Goal: Task Accomplishment & Management: Use online tool/utility

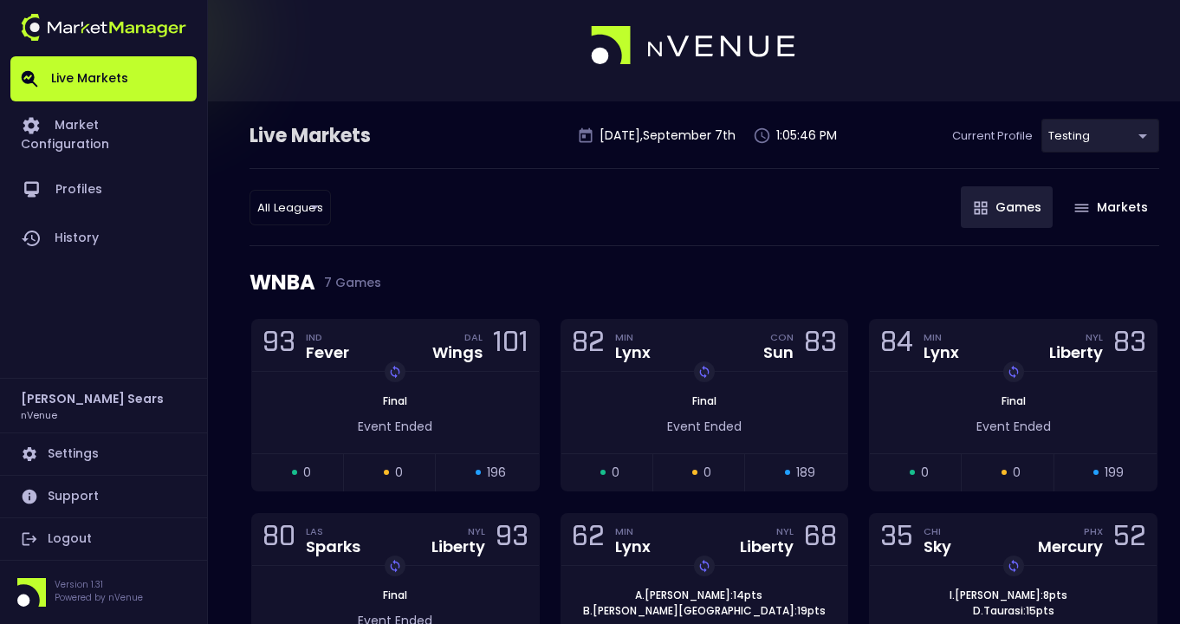
scroll to position [7, 0]
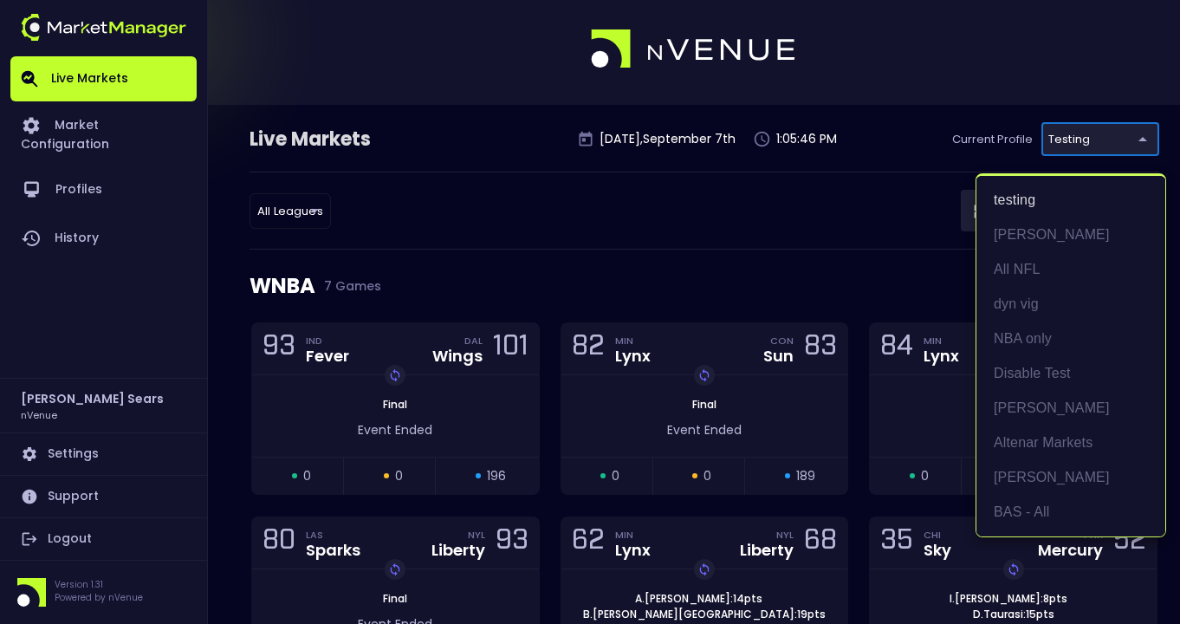
click at [1034, 512] on li "BAS - All" at bounding box center [1071, 512] width 189 height 35
type input "0d810fa5-e353-4d9c-b11d-31f095cae871"
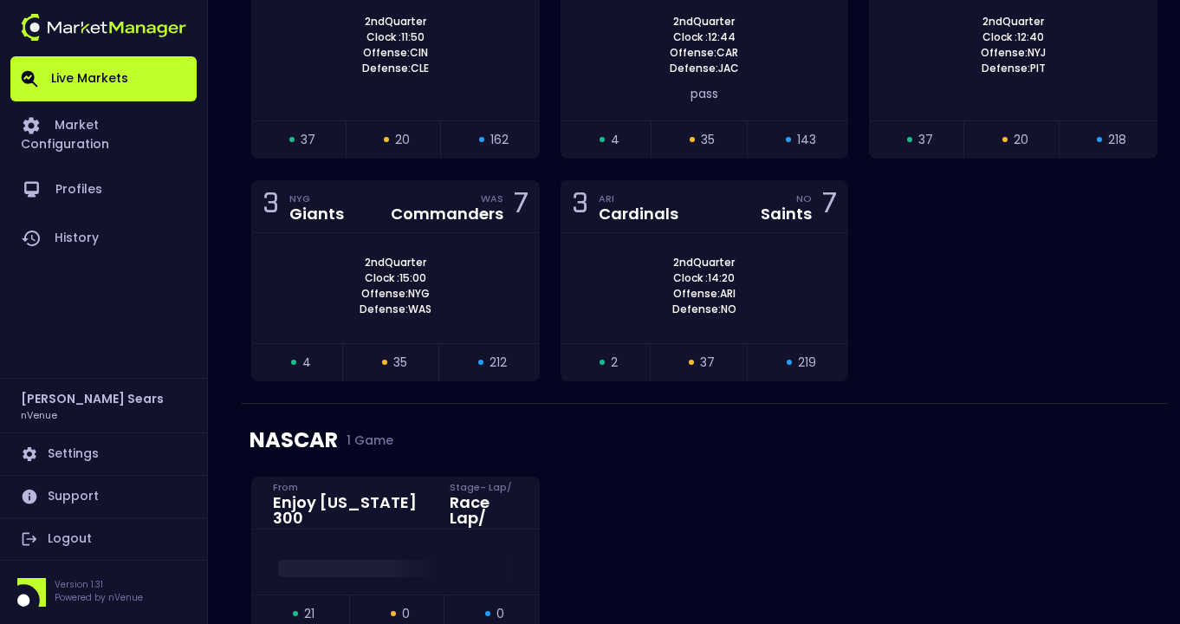
scroll to position [3295, 0]
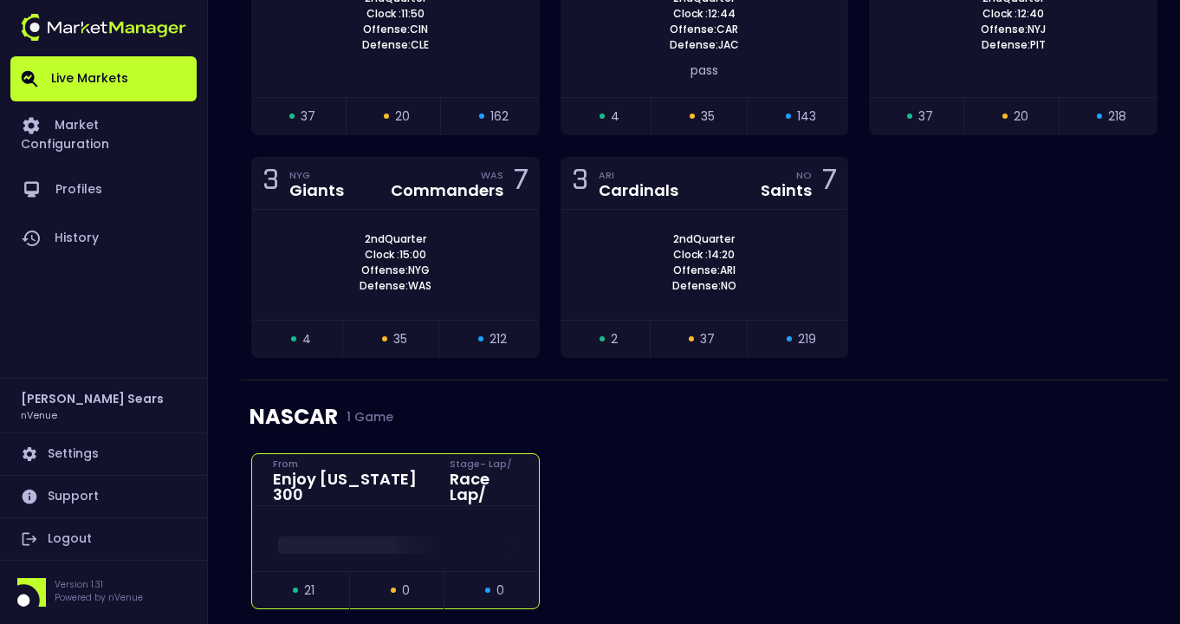
click at [465, 471] on div "Race Lap /" at bounding box center [484, 486] width 68 height 31
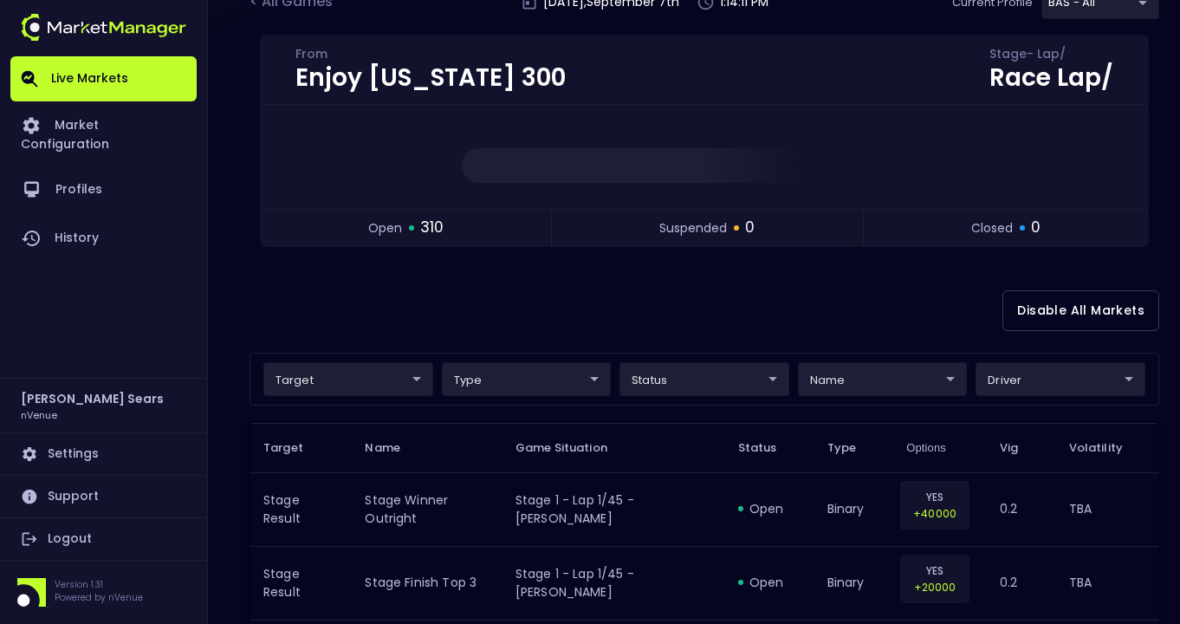
scroll to position [108, 0]
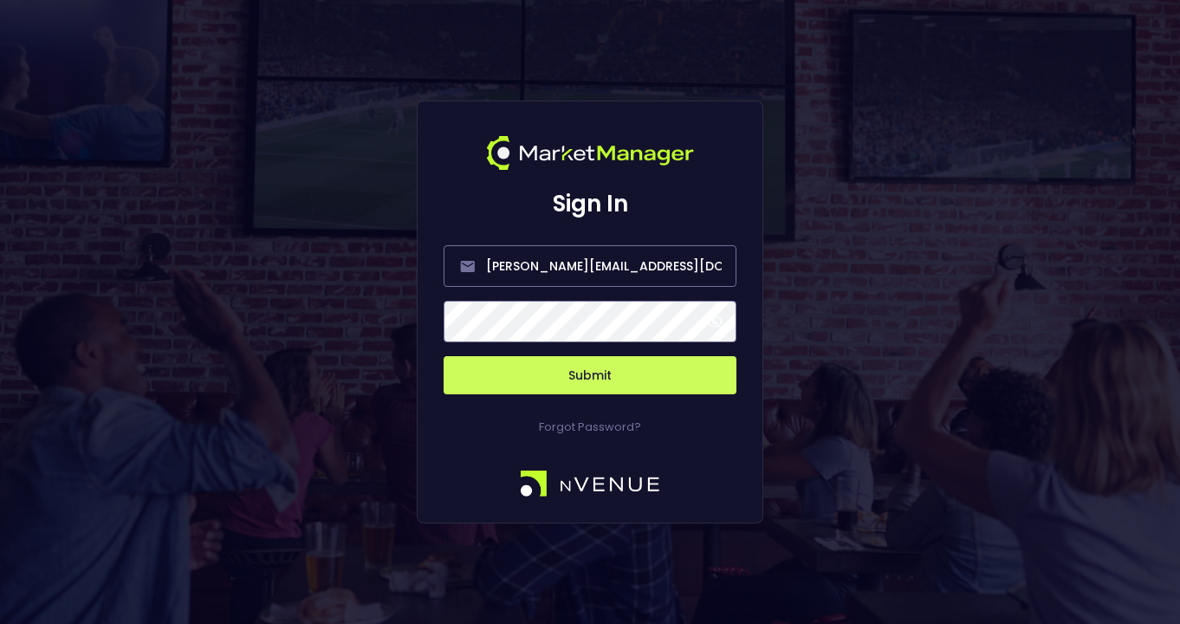
click at [712, 322] on span at bounding box center [715, 322] width 16 height 16
click at [607, 377] on button "Submit" at bounding box center [590, 375] width 293 height 38
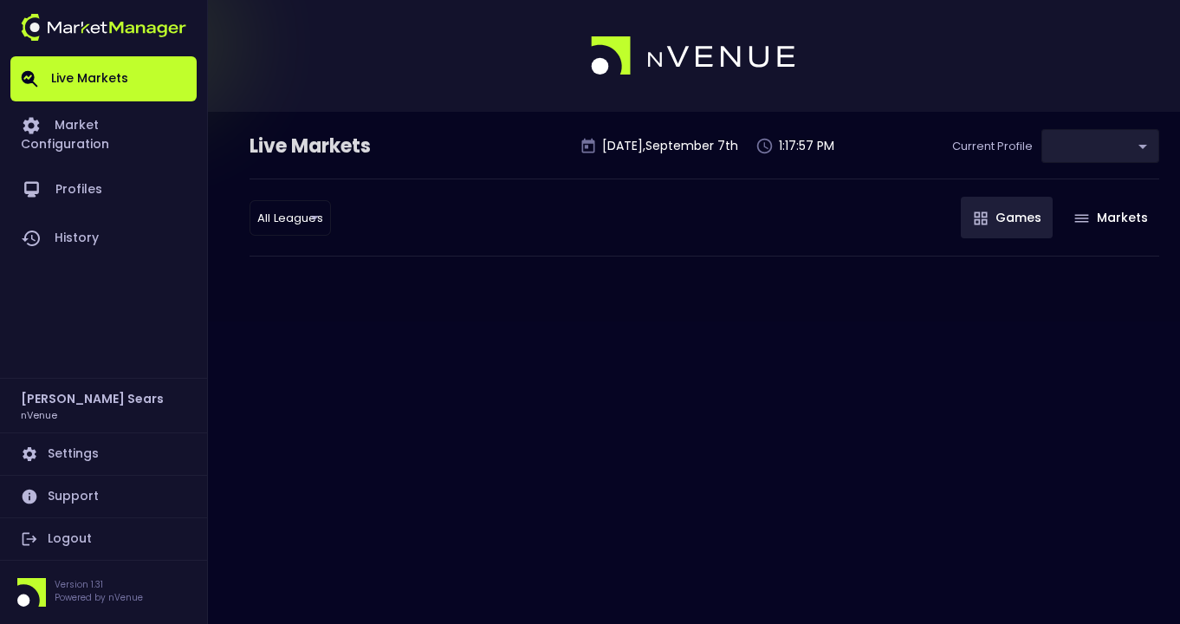
type input "0d810fa5-e353-4d9c-b11d-31f095cae871"
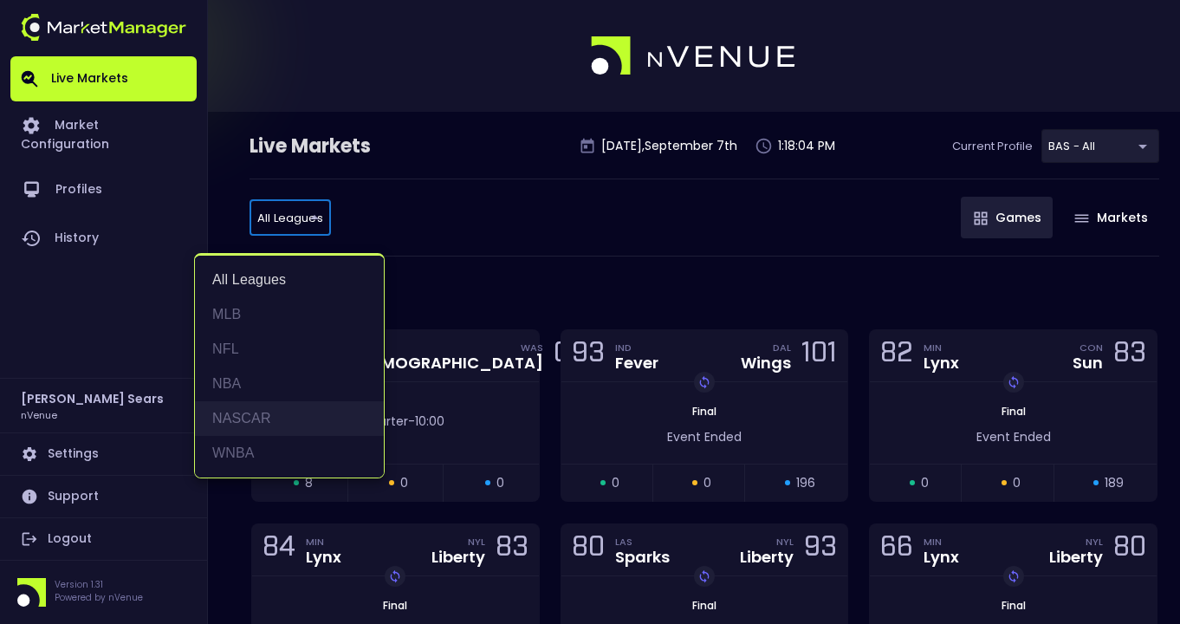
click at [251, 418] on li "NASCAR" at bounding box center [289, 418] width 189 height 35
type input "NASCAR"
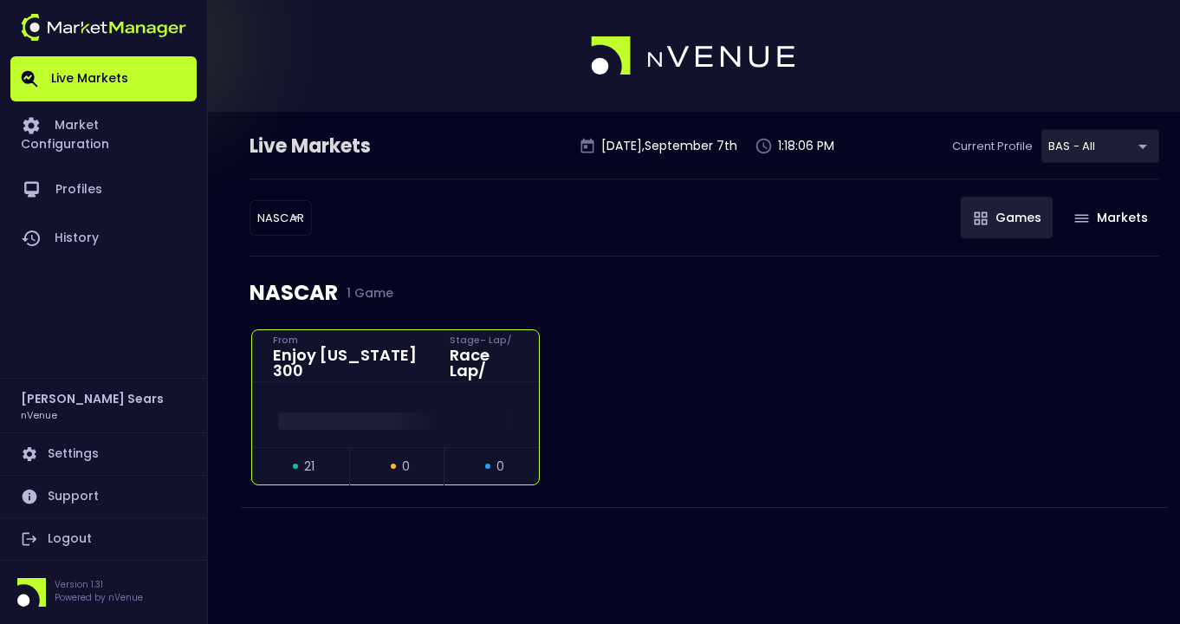
click at [466, 382] on div at bounding box center [395, 414] width 287 height 65
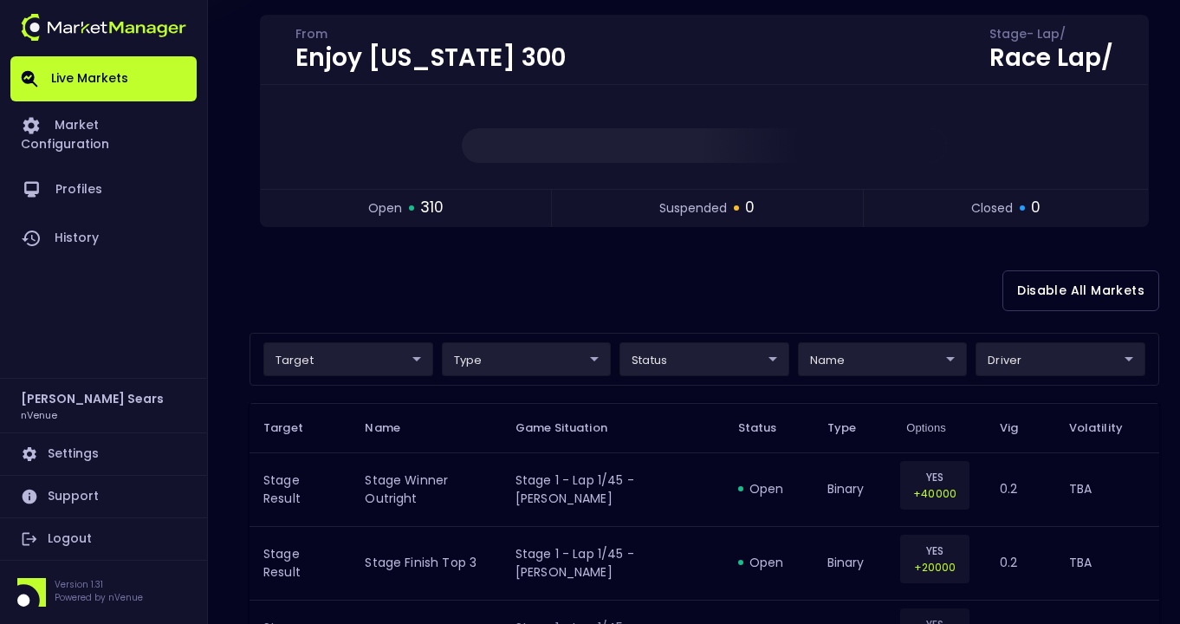
scroll to position [160, 0]
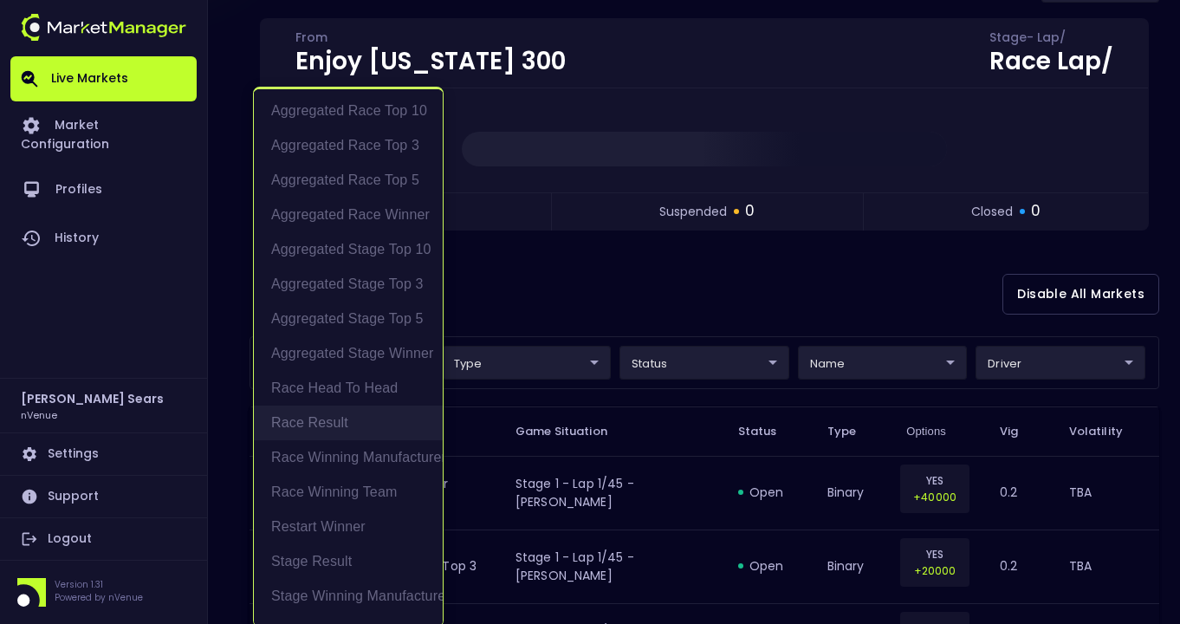
scroll to position [3, 0]
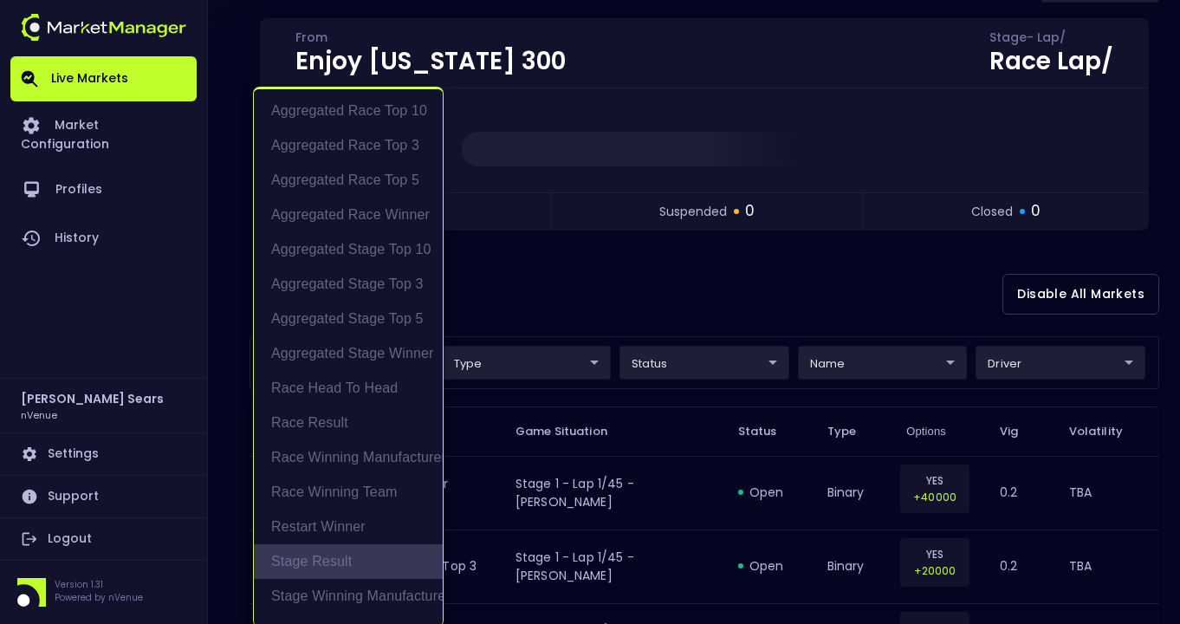
click at [344, 562] on li "Stage Result" at bounding box center [348, 561] width 189 height 35
type input "Stage Result"
click at [790, 311] on div at bounding box center [590, 312] width 1180 height 624
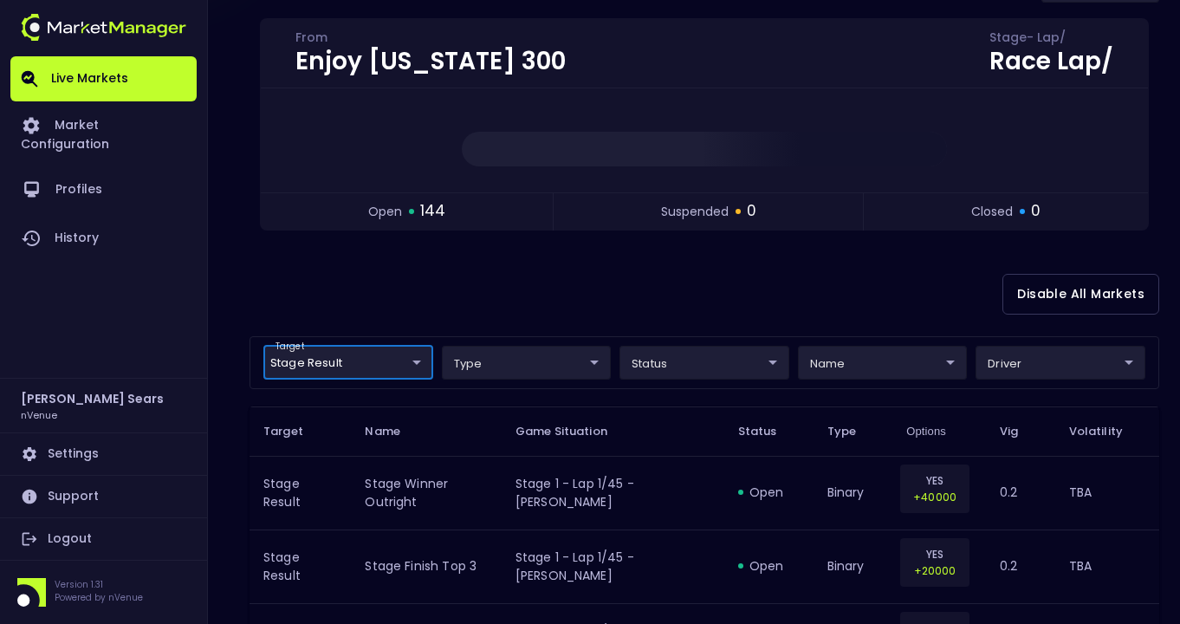
scroll to position [0, 0]
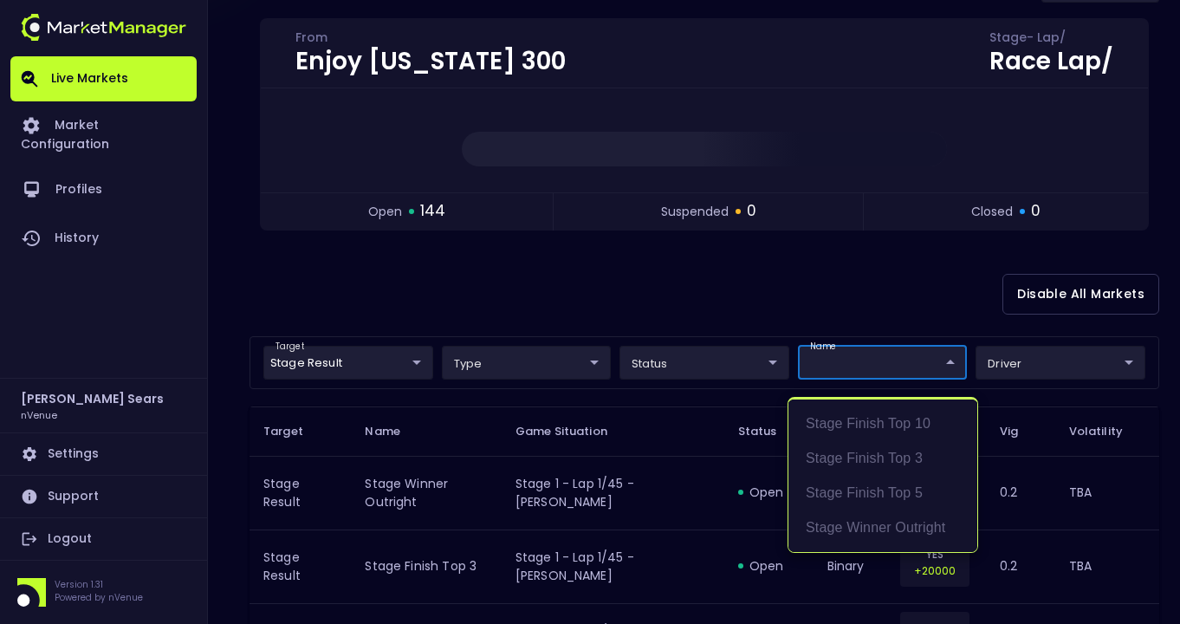
click at [668, 367] on div at bounding box center [590, 312] width 1180 height 624
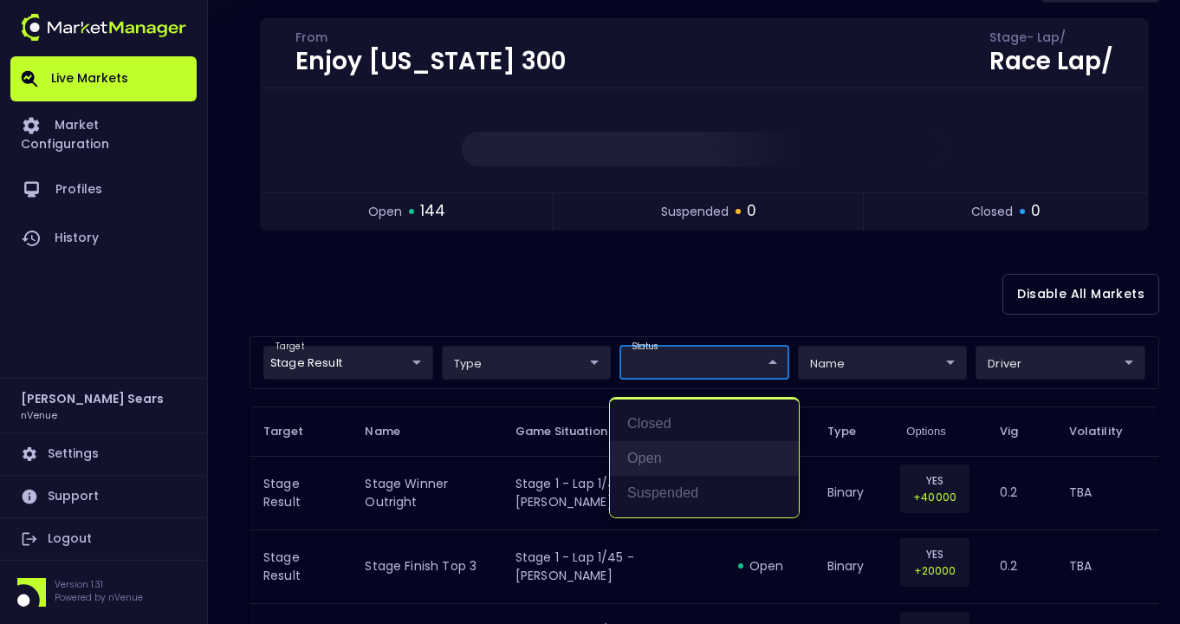
click at [654, 457] on li "open" at bounding box center [704, 458] width 189 height 35
type input "open"
click at [914, 284] on div at bounding box center [590, 312] width 1180 height 624
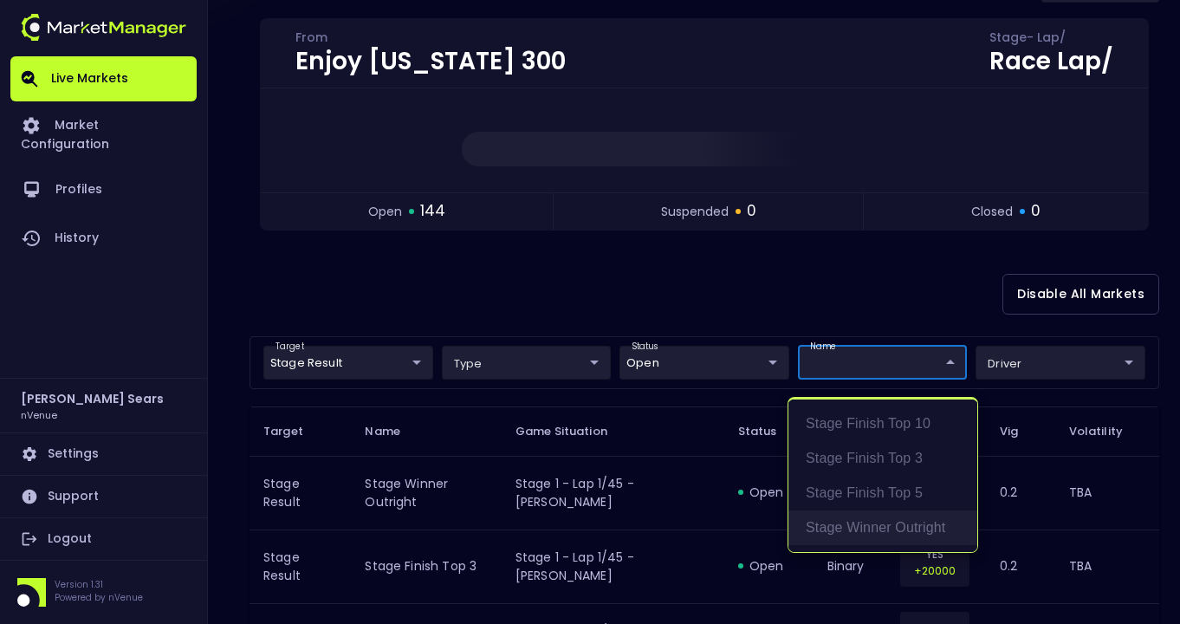
click at [865, 529] on li "Stage Winner Outright" at bounding box center [883, 527] width 189 height 35
type input "binary"
type input "Stage Winner Outright"
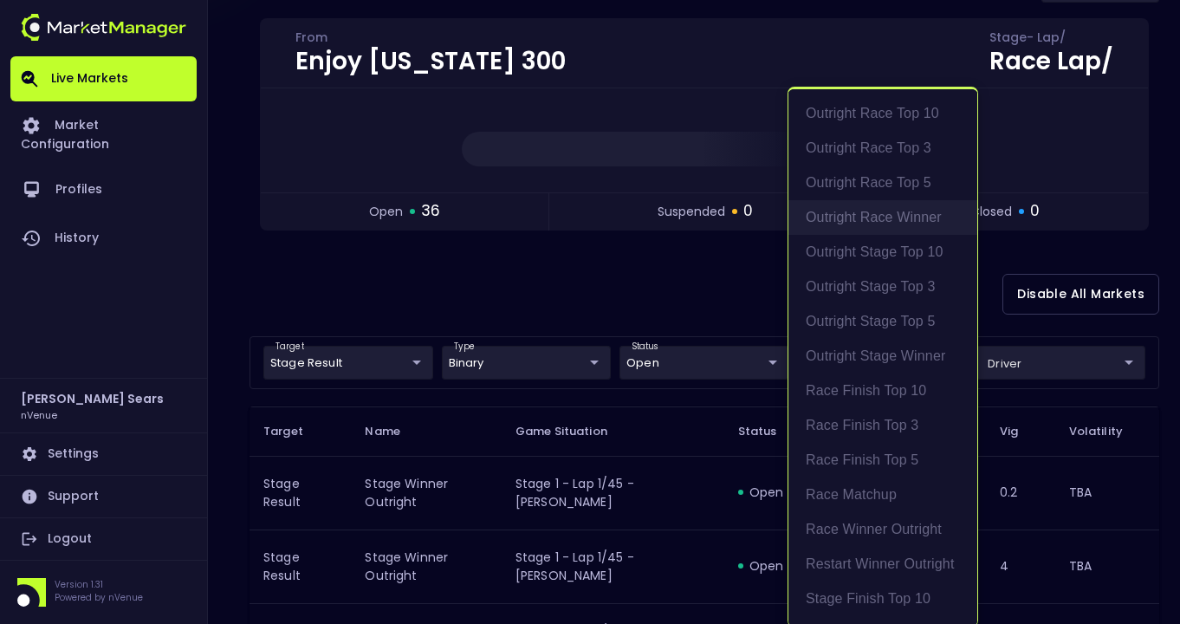
scroll to position [3, 0]
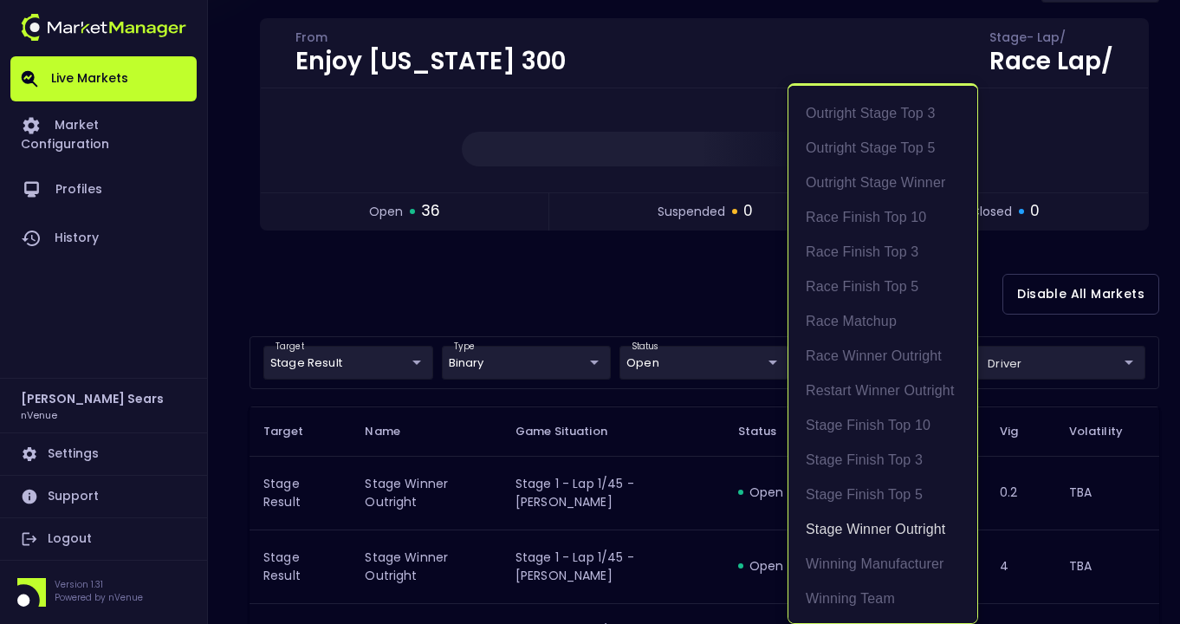
click at [1070, 362] on div at bounding box center [590, 312] width 1180 height 624
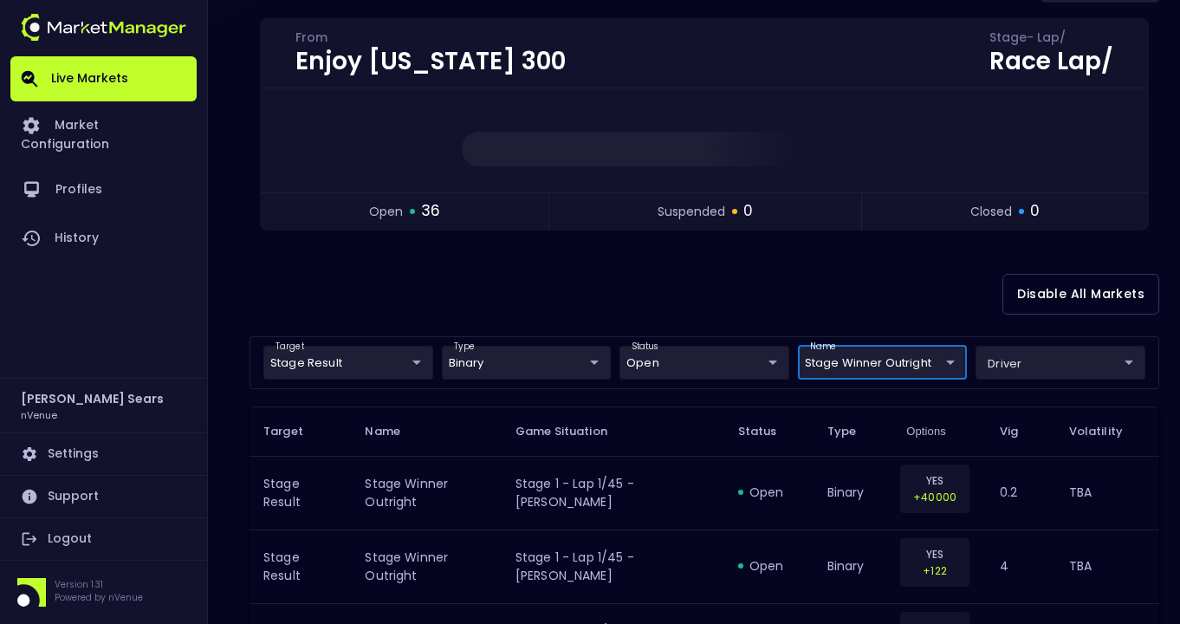
scroll to position [0, 0]
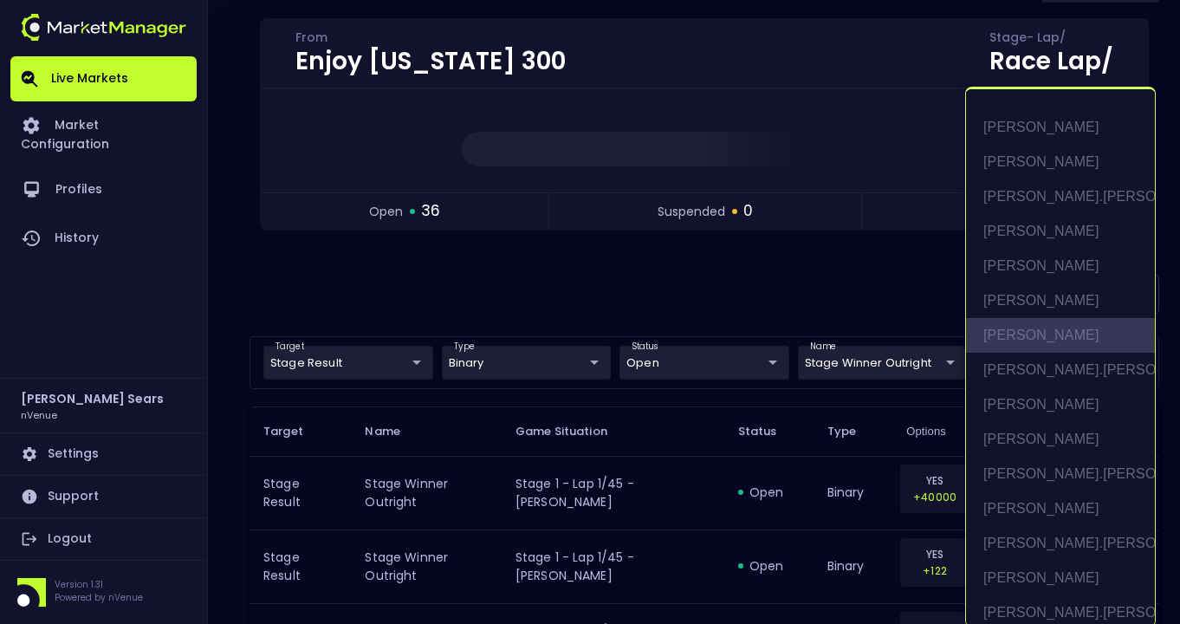
click at [1037, 333] on li "[PERSON_NAME]" at bounding box center [1060, 335] width 189 height 35
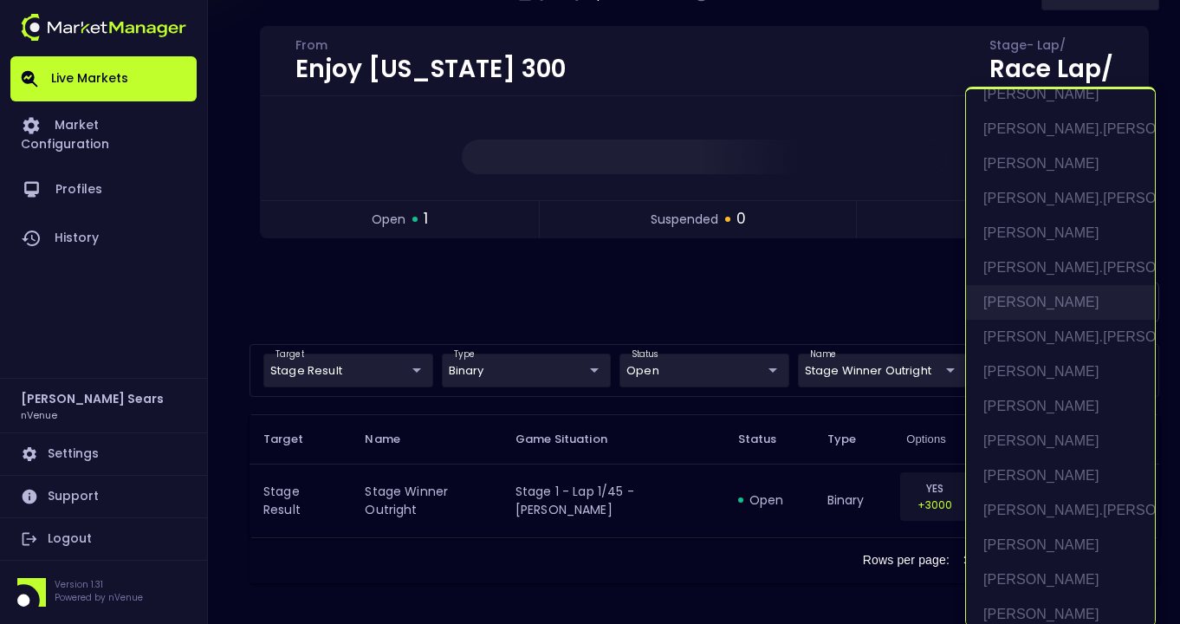
scroll to position [367, 0]
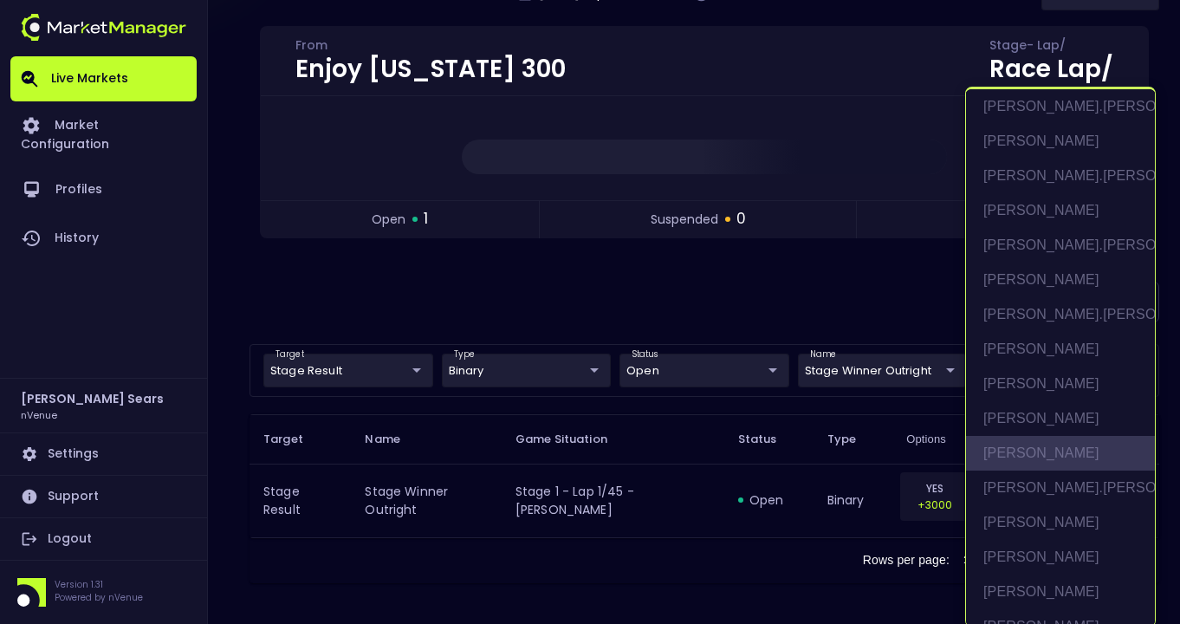
click at [1050, 446] on li "[PERSON_NAME]" at bounding box center [1060, 453] width 189 height 35
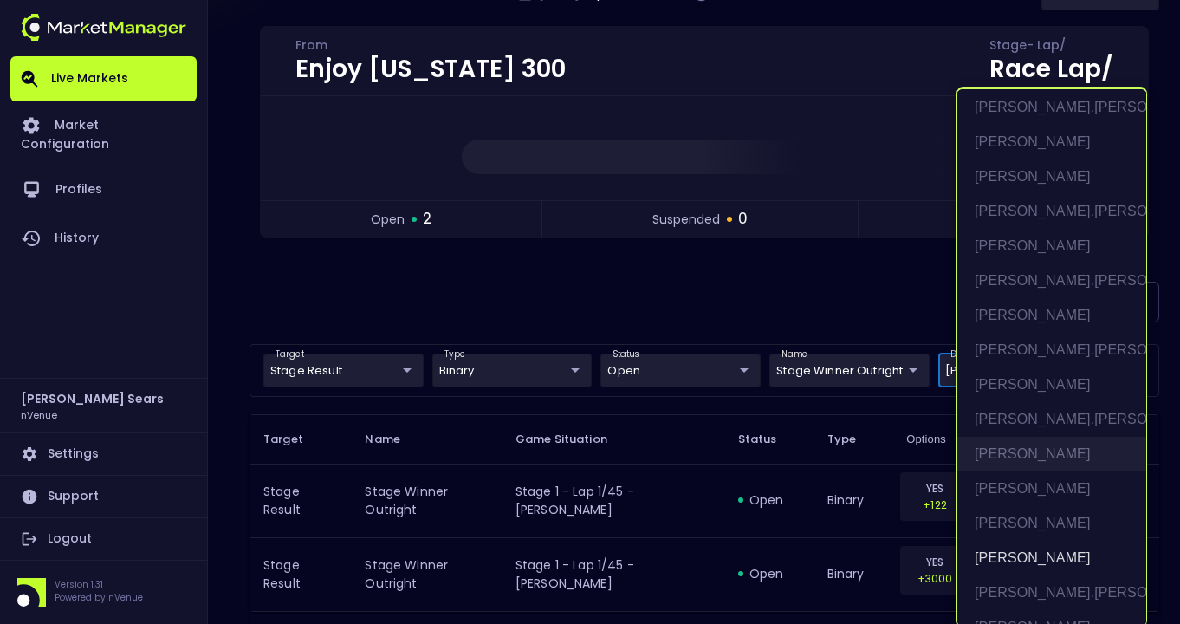
scroll to position [250, 0]
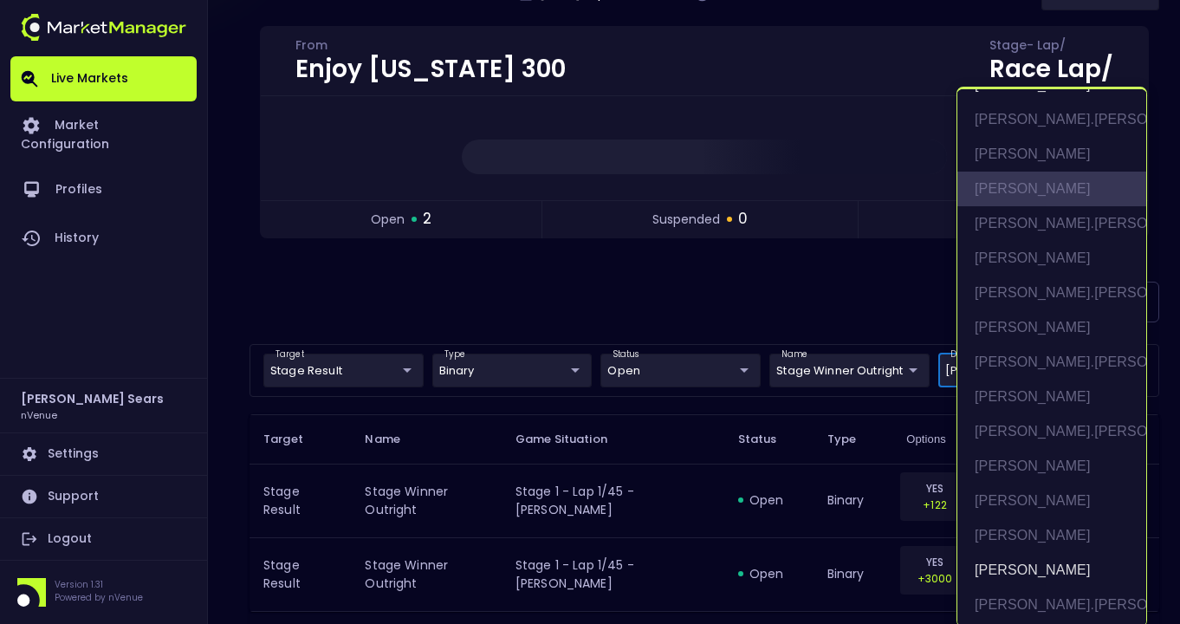
click at [1036, 185] on li "[PERSON_NAME]" at bounding box center [1052, 189] width 189 height 35
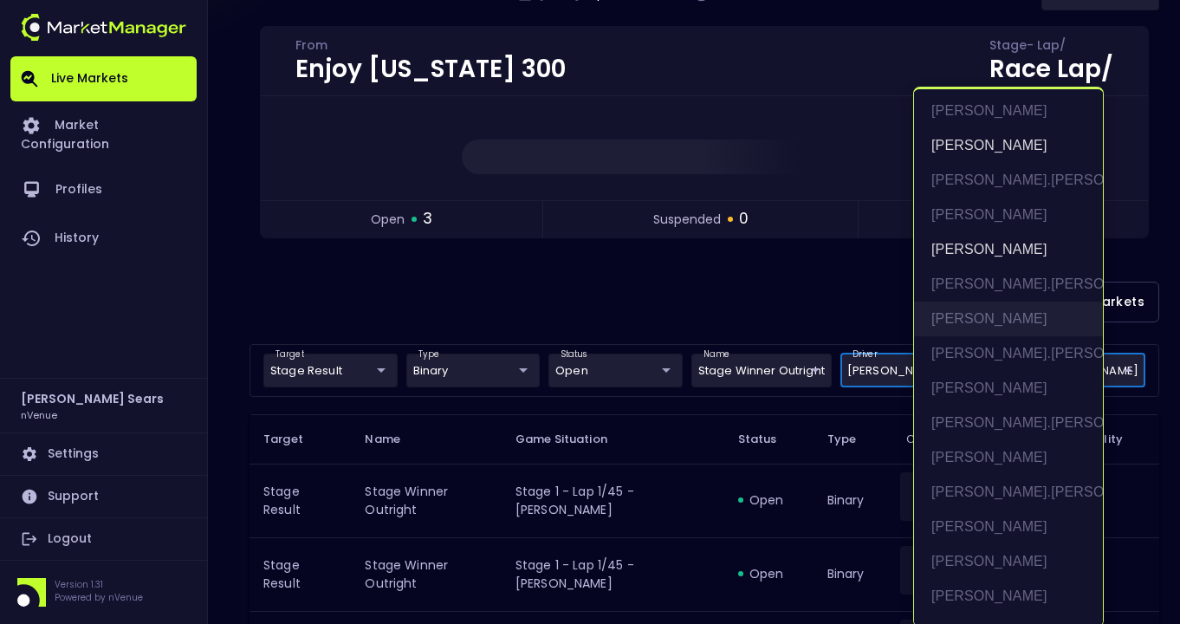
scroll to position [198, 0]
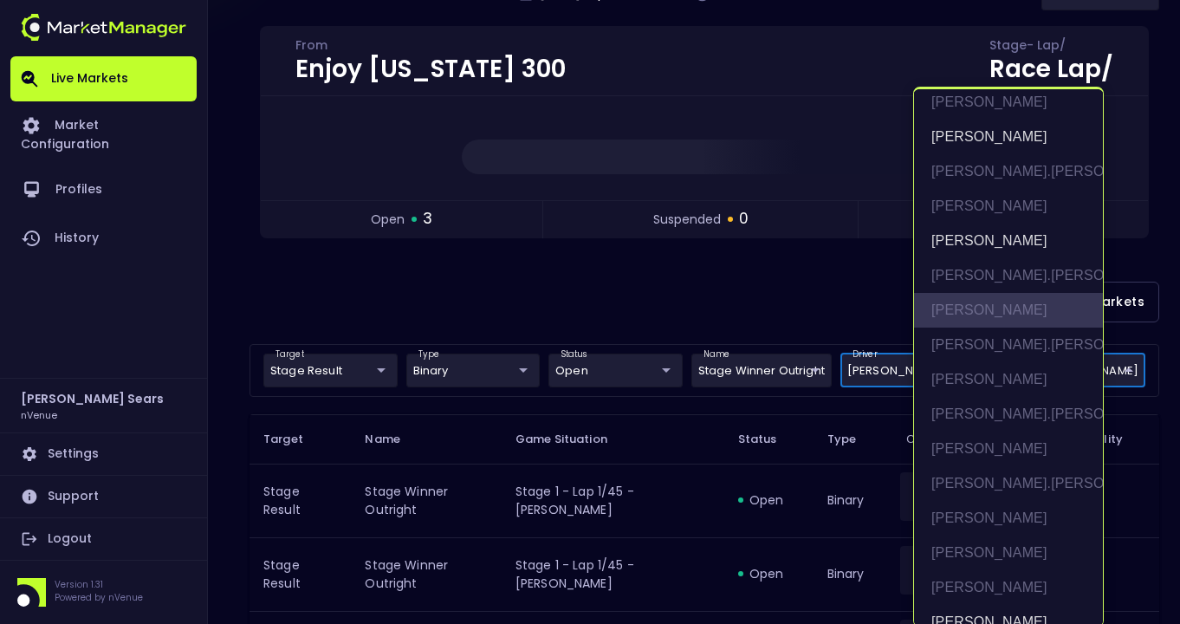
click at [999, 312] on li "[PERSON_NAME]" at bounding box center [1008, 310] width 189 height 35
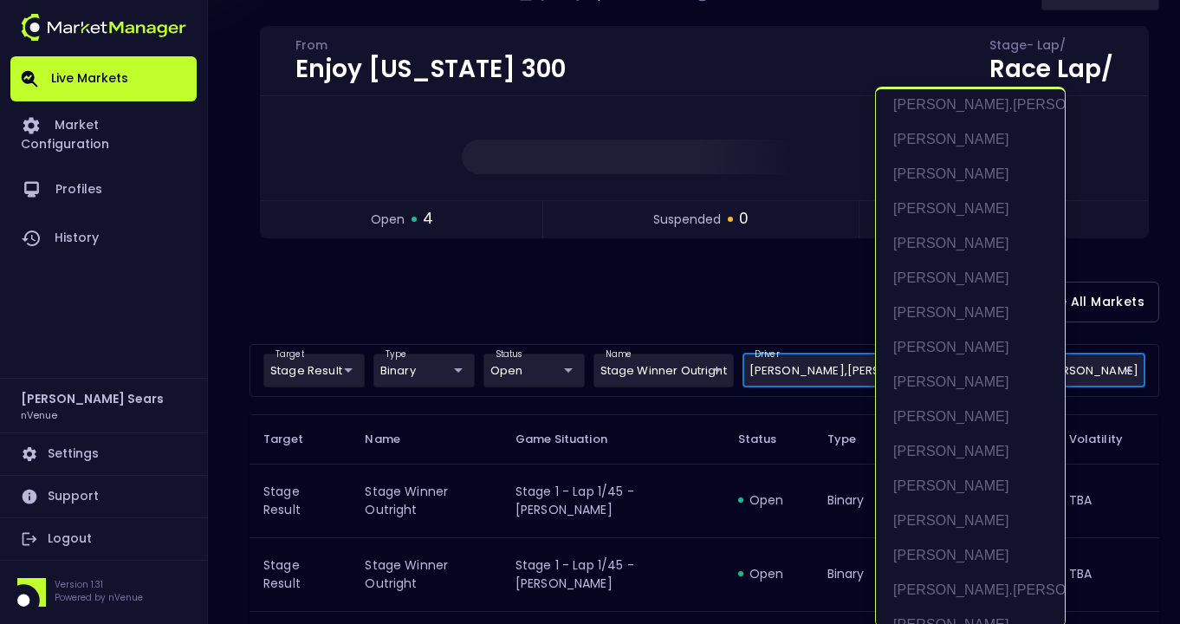
scroll to position [758, 0]
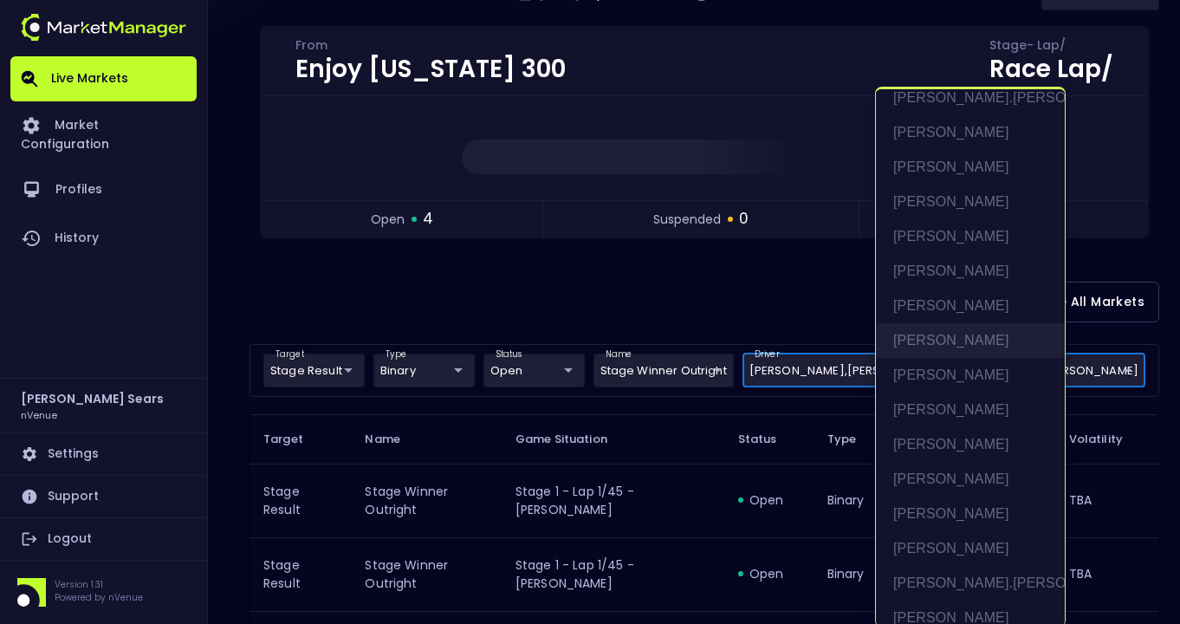
click at [965, 338] on li "[PERSON_NAME]" at bounding box center [970, 340] width 189 height 35
type input "[PERSON_NAME],[PERSON_NAME],[PERSON_NAME],[PERSON_NAME],[PERSON_NAME]"
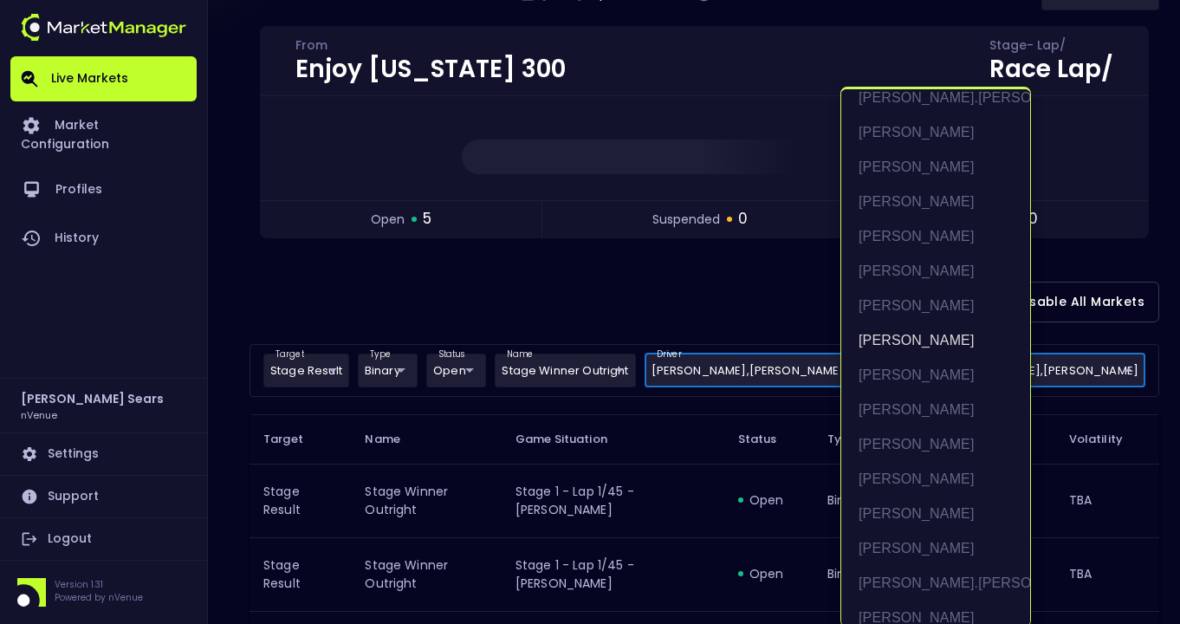
click at [636, 282] on div at bounding box center [590, 312] width 1180 height 624
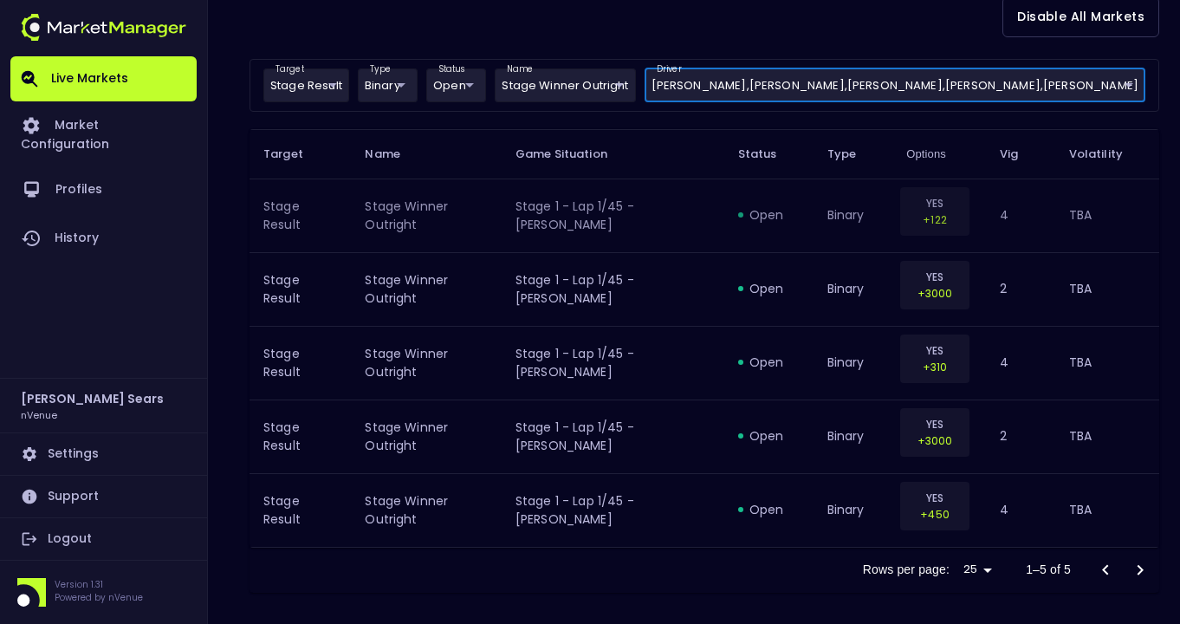
scroll to position [437, 0]
